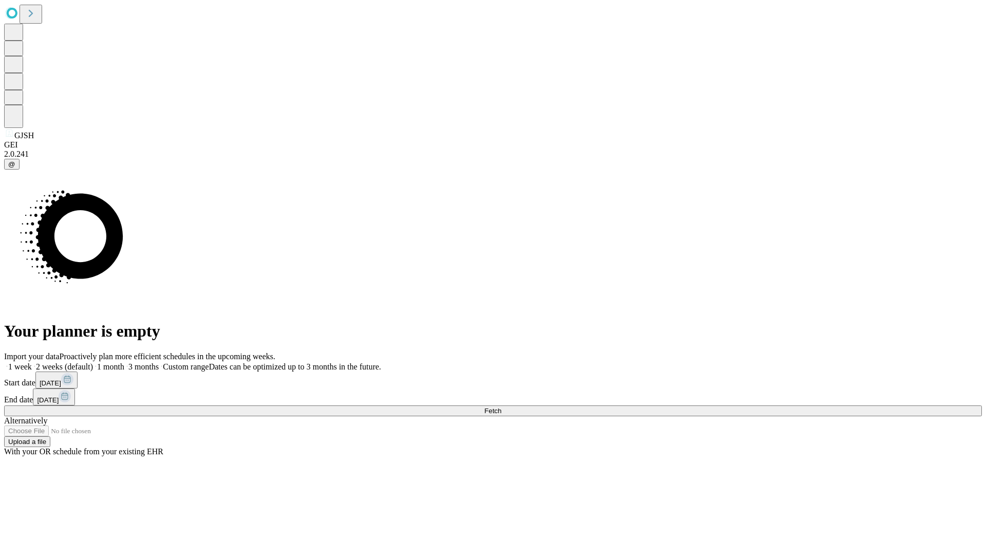
click at [501, 407] on span "Fetch" at bounding box center [492, 411] width 17 height 8
